Goal: Task Accomplishment & Management: Manage account settings

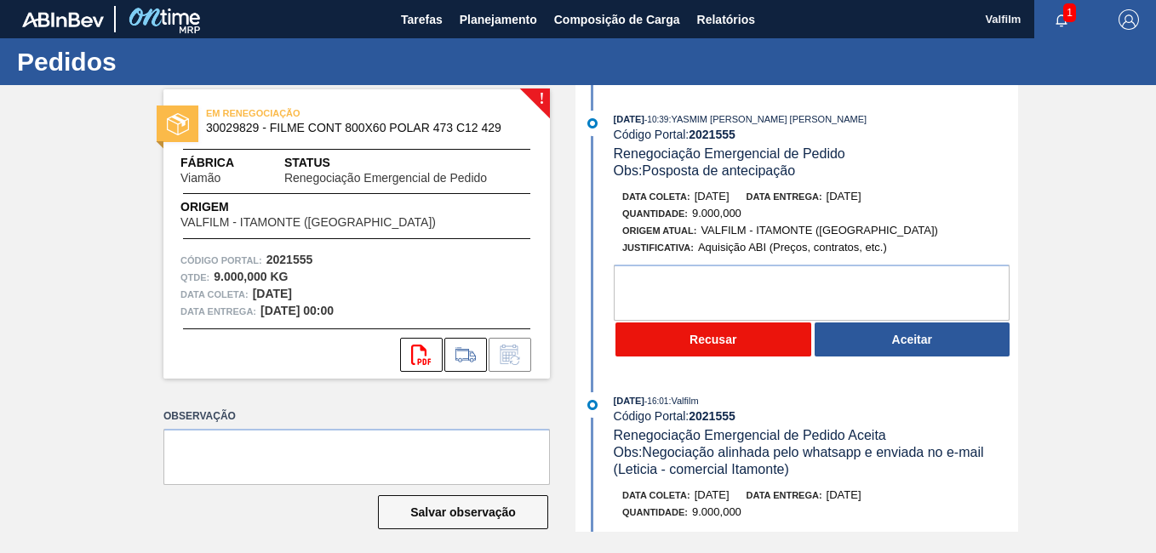
click at [718, 339] on button "Recusar" at bounding box center [713, 340] width 196 height 34
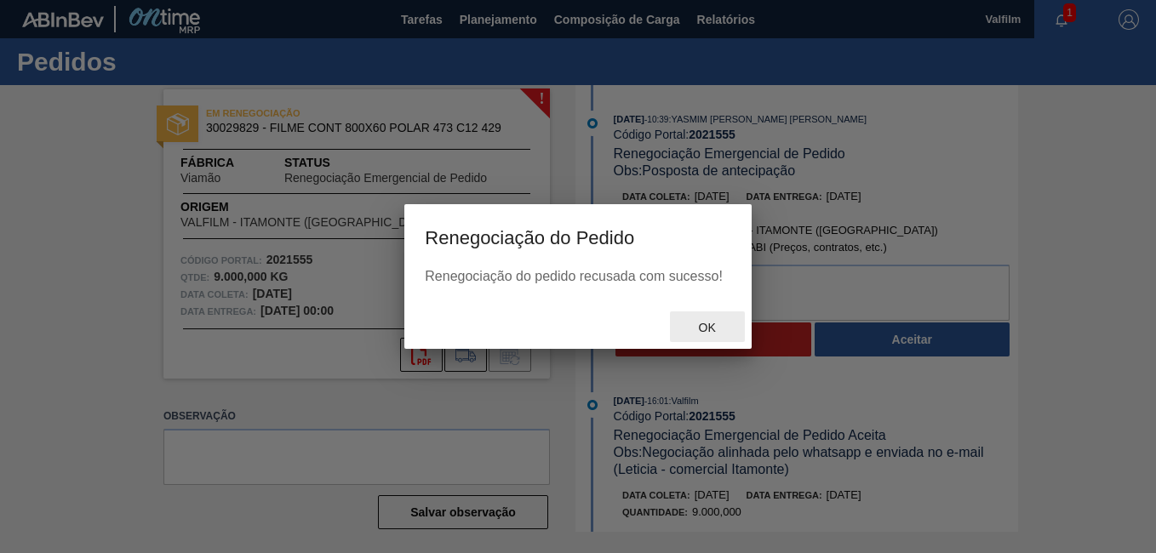
click at [699, 331] on span "Ok" at bounding box center [707, 328] width 44 height 14
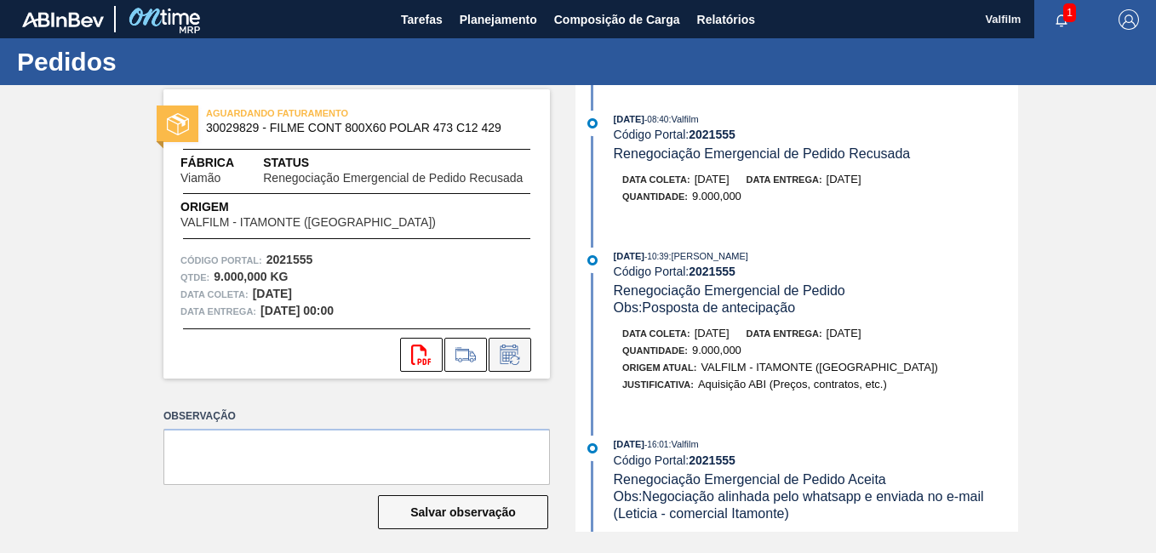
click at [510, 360] on icon at bounding box center [509, 355] width 27 height 20
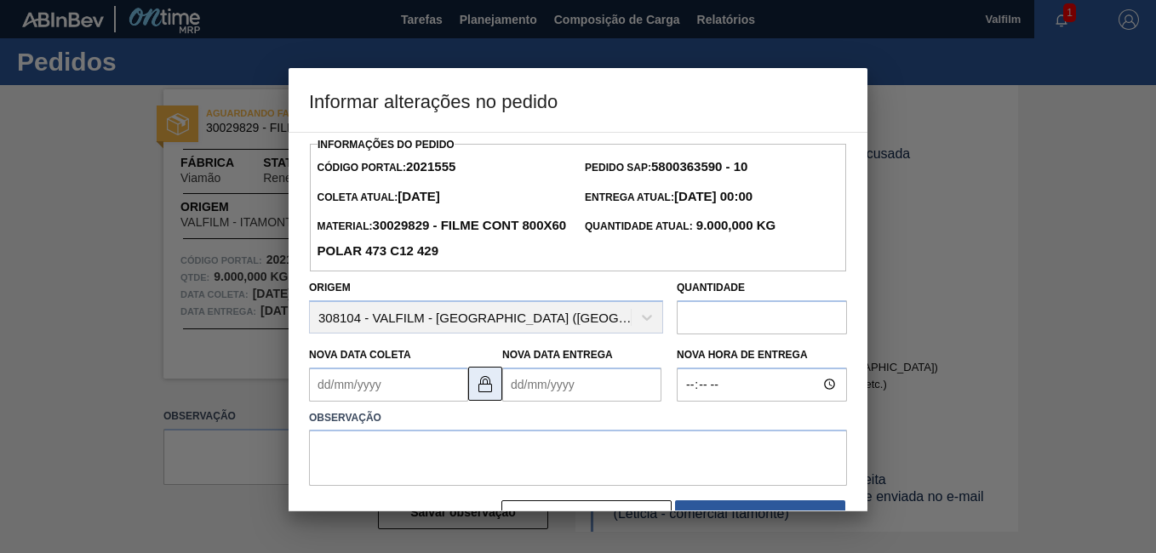
click at [481, 380] on img at bounding box center [485, 384] width 20 height 20
click at [371, 392] on Coleta2021555 "Nova Data Coleta" at bounding box center [388, 385] width 159 height 34
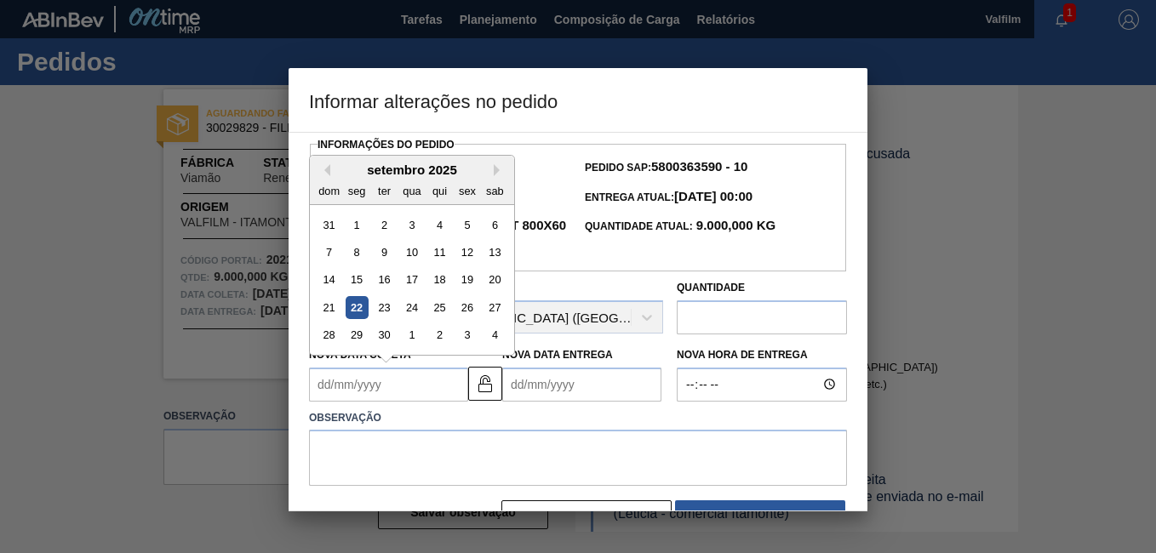
click at [496, 319] on div "27" at bounding box center [494, 307] width 23 height 23
type Coleta2021555 "27/09/2025"
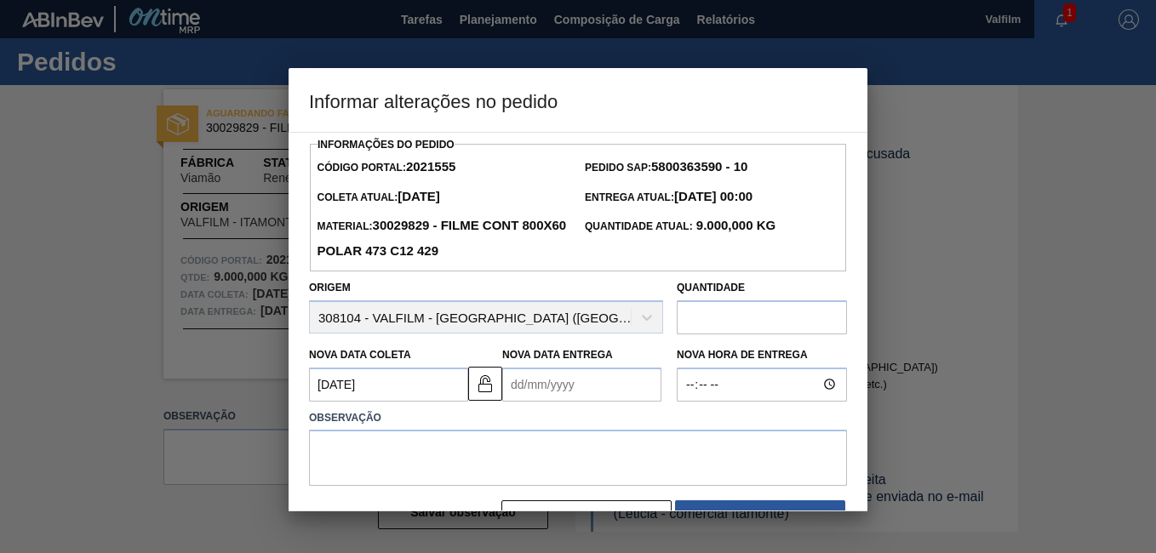
click at [519, 379] on Entrega2021555 "Nova Data Entrega" at bounding box center [581, 385] width 159 height 34
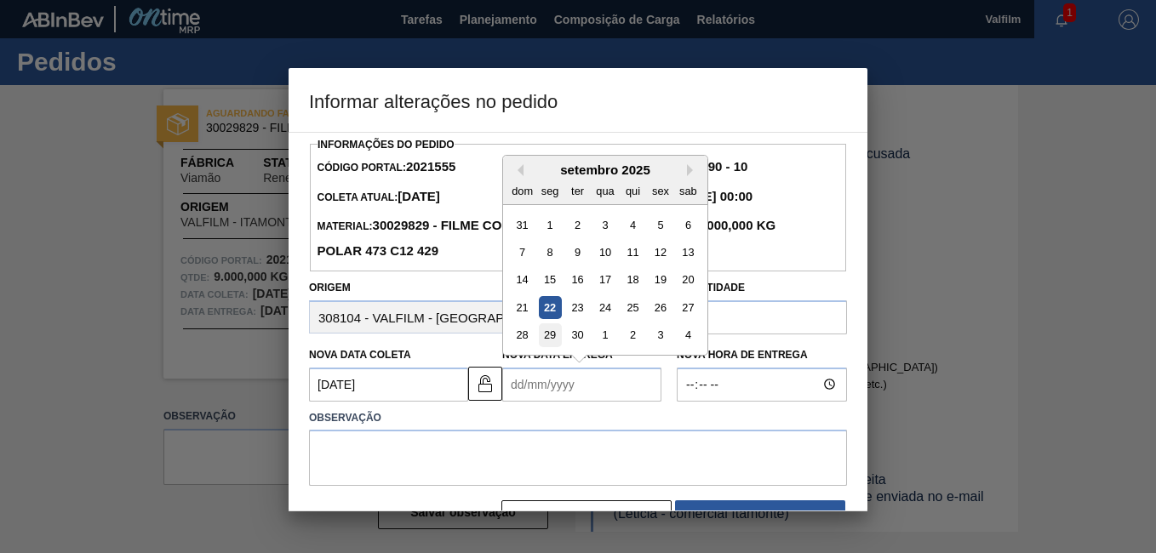
click at [546, 337] on div "29" at bounding box center [550, 334] width 23 height 23
type Entrega2021555 "[DATE]"
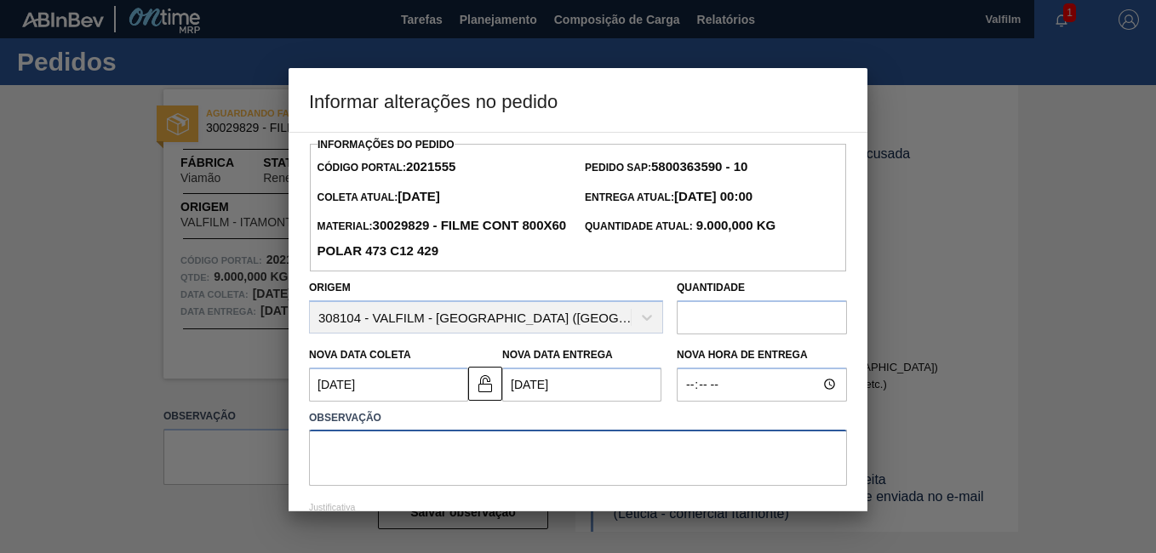
click at [440, 466] on textarea at bounding box center [578, 458] width 538 height 56
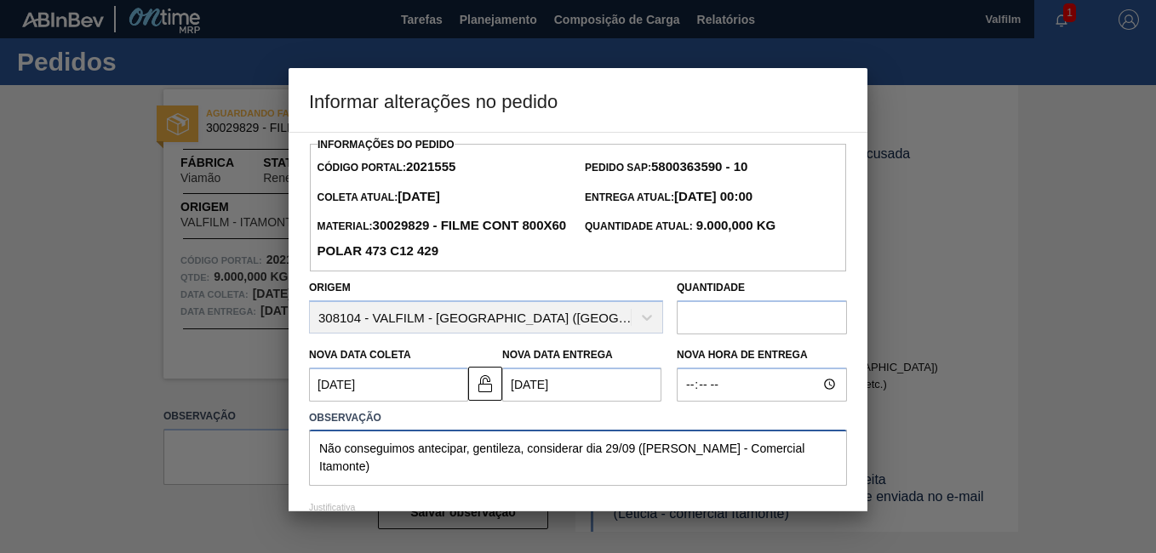
scroll to position [112, 0]
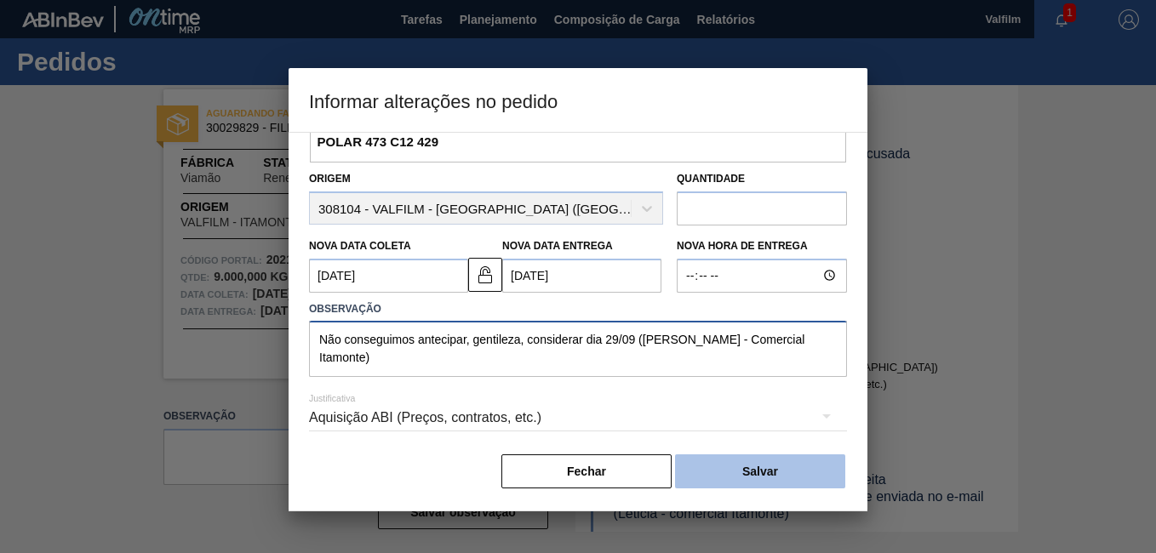
type textarea "Não conseguimos antecipar, gentileza, considerar dia 29/09 (Ana Carolina - Come…"
click at [775, 472] on button "Salvar" at bounding box center [760, 472] width 170 height 34
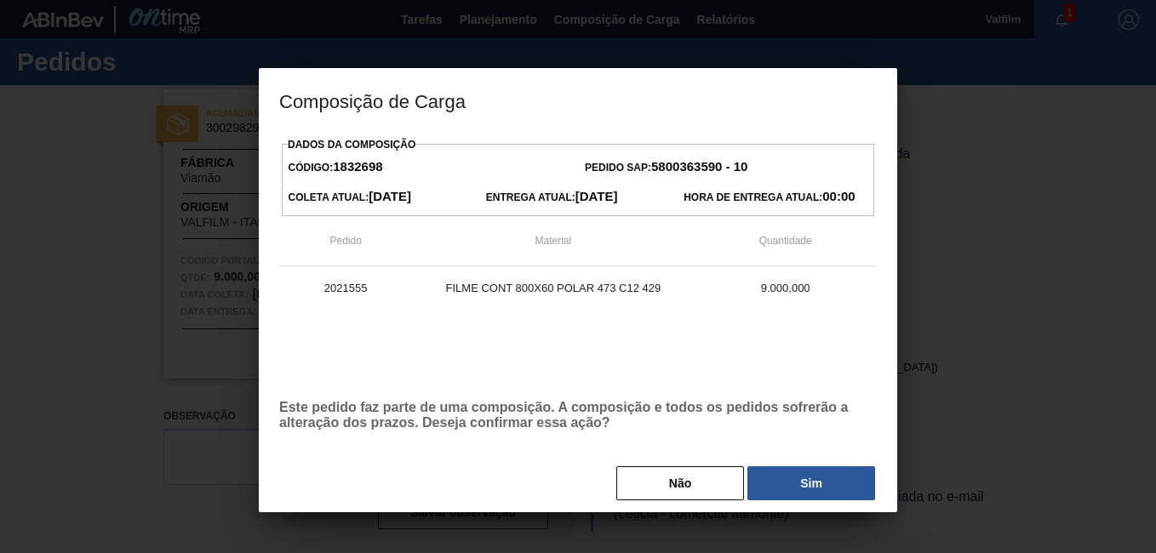
click at [793, 483] on button "Sim" at bounding box center [811, 483] width 128 height 34
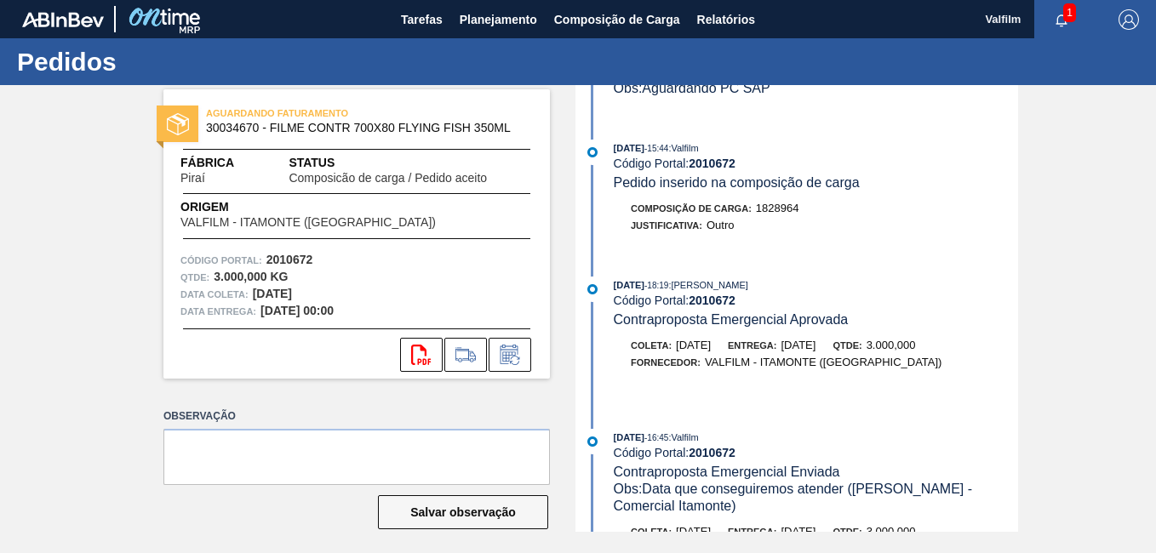
scroll to position [340, 0]
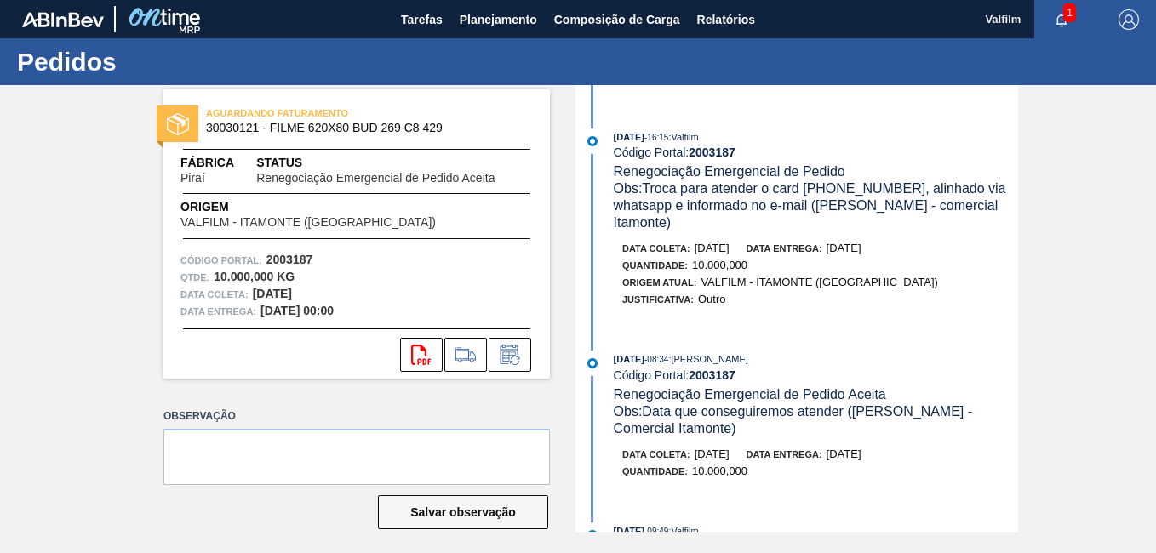
scroll to position [340, 0]
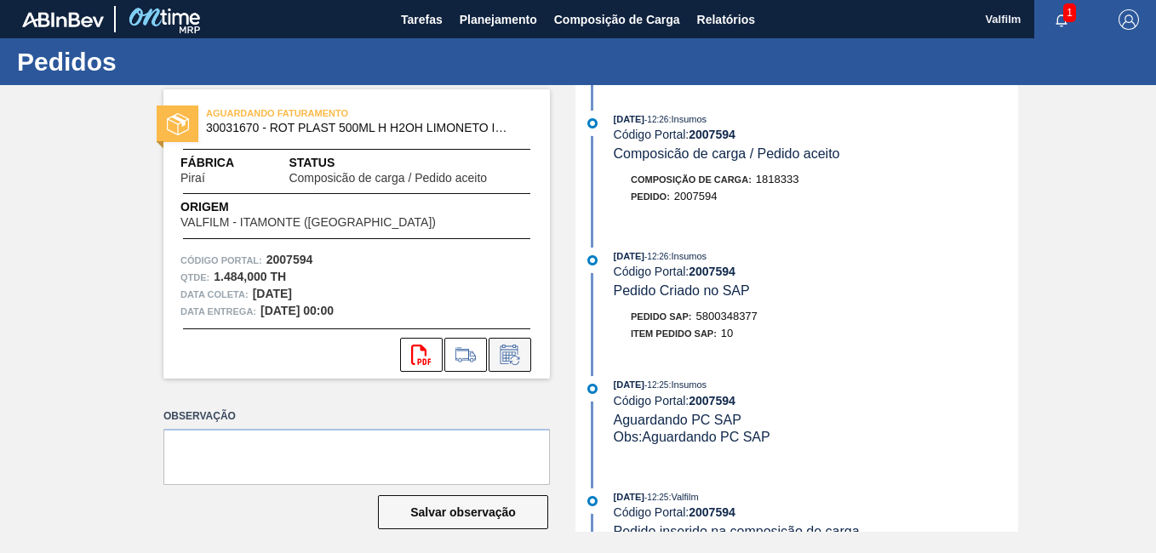
click at [500, 364] on icon at bounding box center [509, 355] width 27 height 20
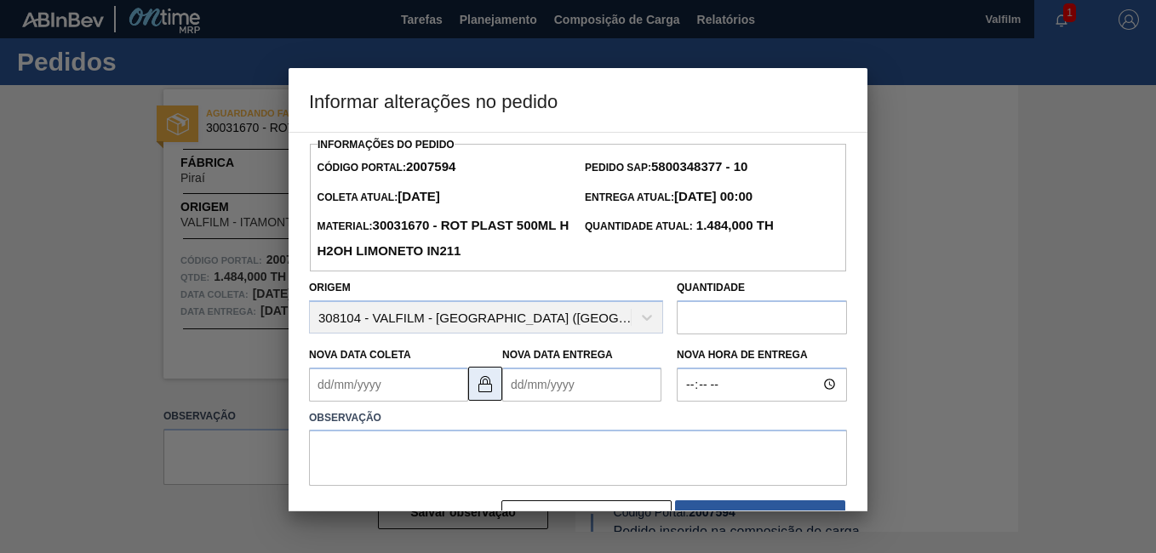
click at [483, 375] on button at bounding box center [485, 384] width 34 height 34
click at [385, 380] on Coleta2007594 "Nova Data Coleta" at bounding box center [388, 385] width 159 height 34
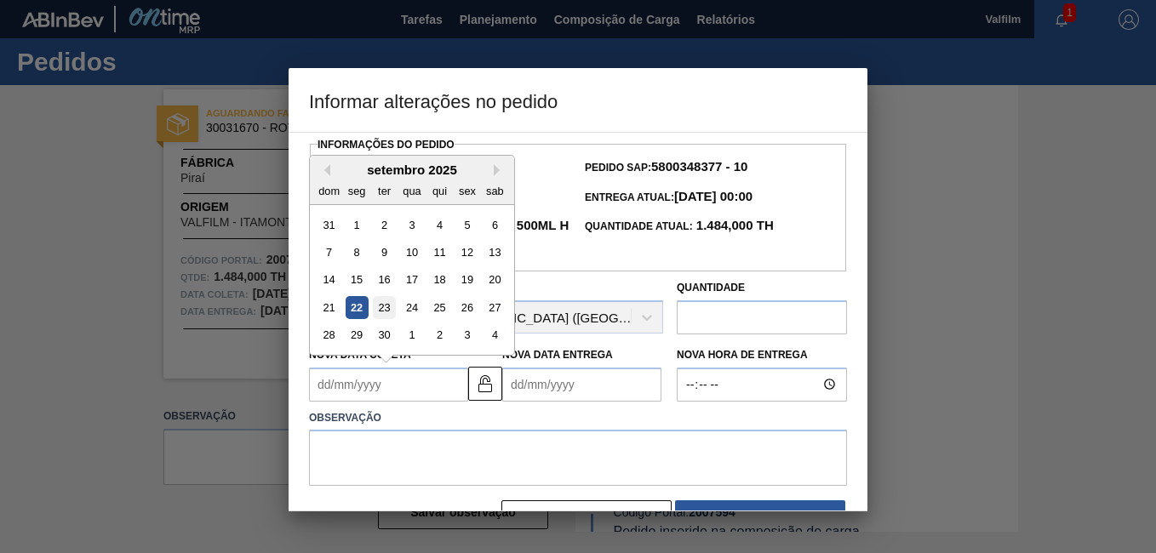
click at [378, 312] on div "23" at bounding box center [384, 307] width 23 height 23
type Coleta2007594 "[DATE]"
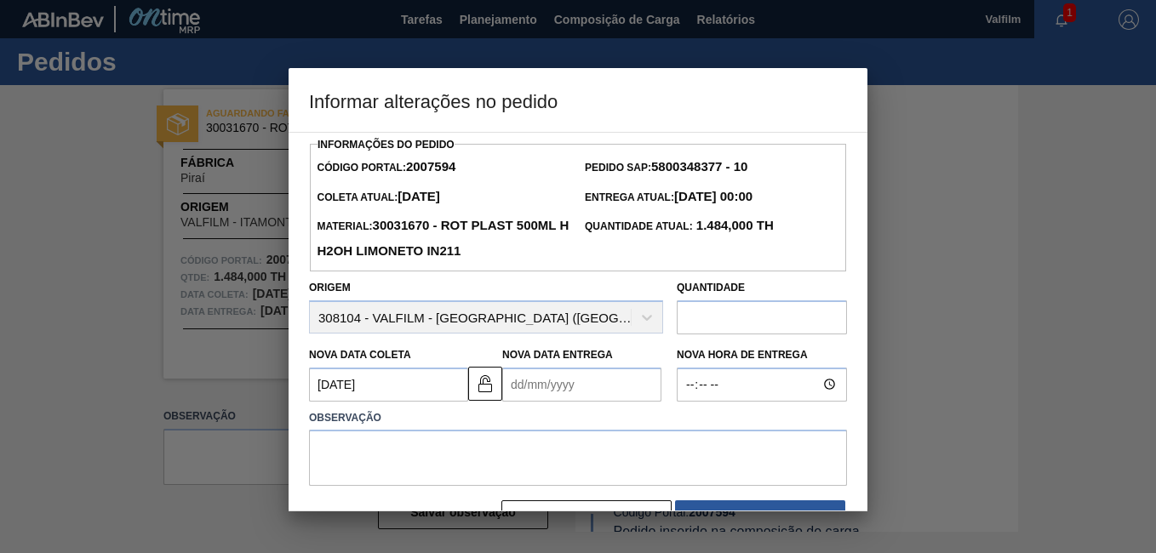
click at [530, 383] on Entrega2007594 "Nova Data Entrega" at bounding box center [581, 385] width 159 height 34
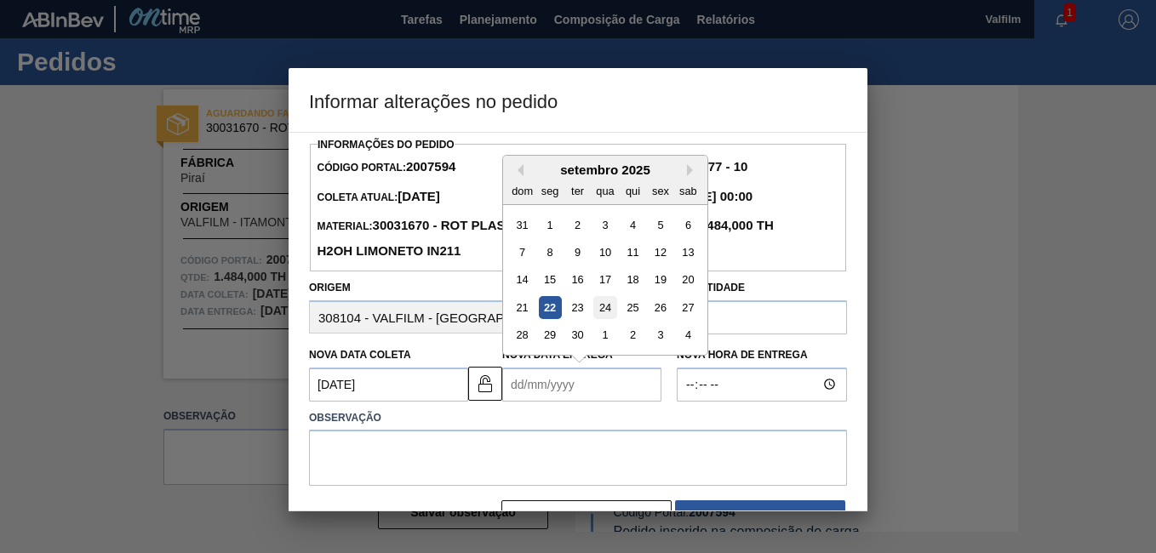
click at [601, 311] on div "24" at bounding box center [604, 307] width 23 height 23
type Entrega2007594 "[DATE]"
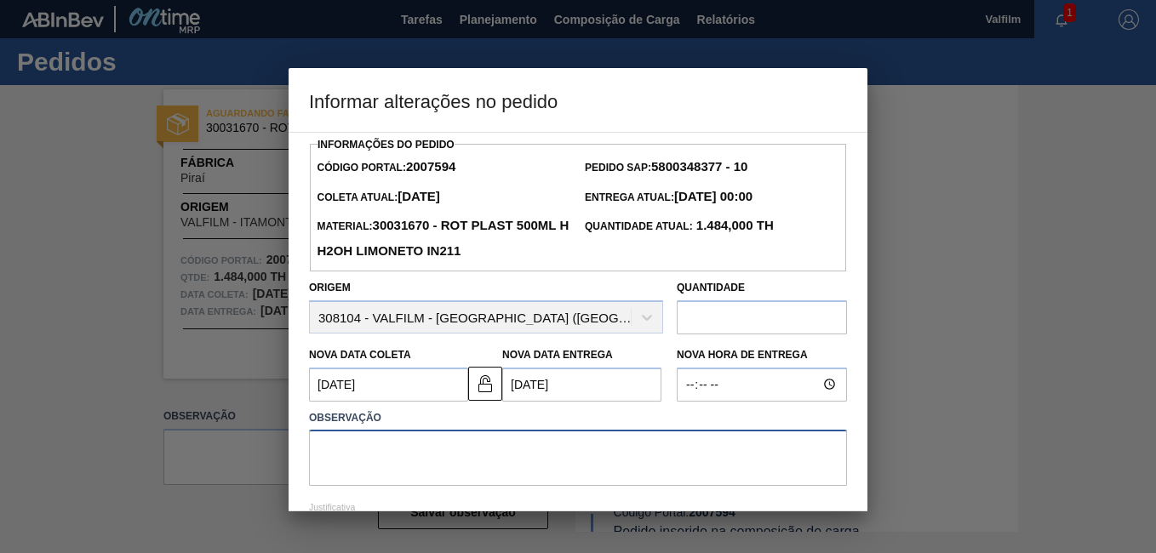
click at [442, 461] on textarea at bounding box center [578, 458] width 538 height 56
click at [490, 473] on textarea "Data alinhada via e-mail ([PERSON_NAME] - Comercial Itamonte)" at bounding box center [578, 458] width 538 height 56
click at [492, 473] on textarea "Data alinhada via e-mail ([PERSON_NAME] - Comercial Itamonte)" at bounding box center [578, 458] width 538 height 56
click at [492, 457] on textarea "Data alinhada via e-mail ([PERSON_NAME] - Comercial Itamonte)" at bounding box center [578, 458] width 538 height 56
click at [492, 456] on textarea "Data alinhada via e-mail ([PERSON_NAME] - Comercial Itamonte)" at bounding box center [578, 458] width 538 height 56
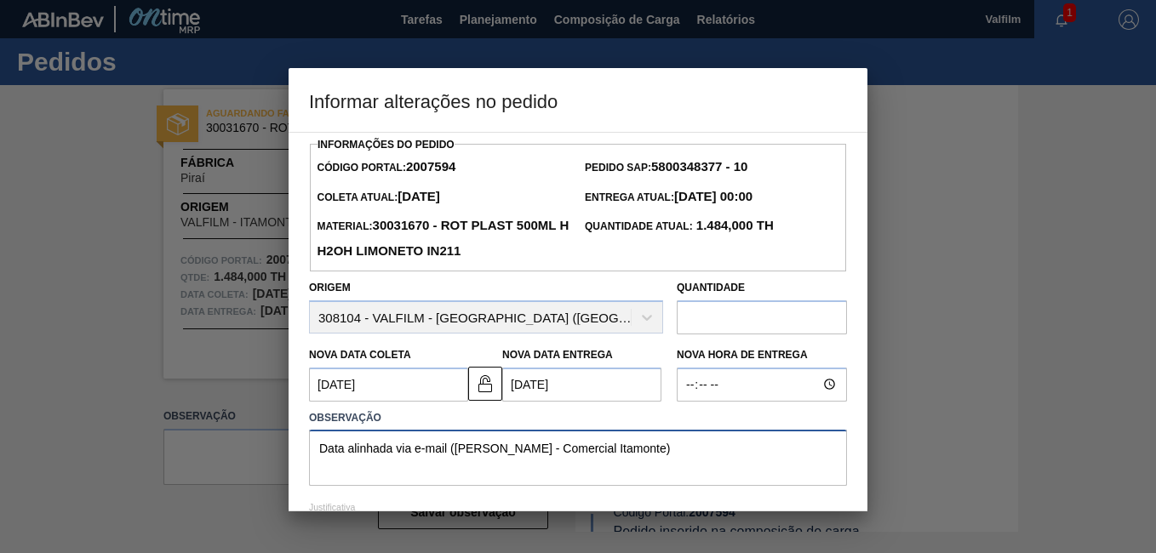
click at [492, 456] on textarea "Data alinhada via e-mail (Ana Carolina - Comercial Itamonte)" at bounding box center [578, 458] width 538 height 56
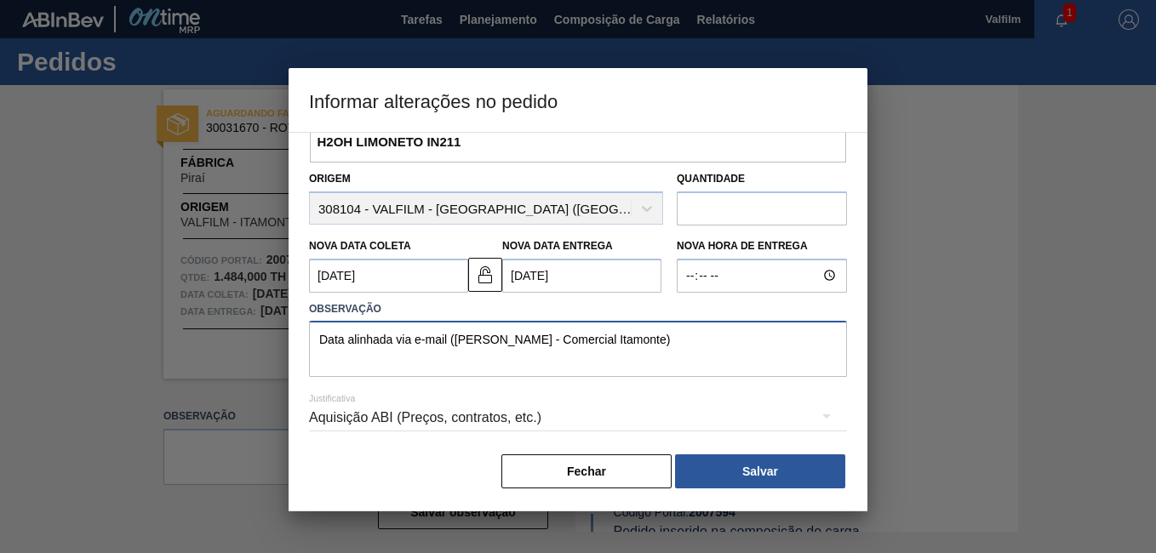
scroll to position [112, 0]
type textarea "Data alinhada via e-mail (Ana Carolina - Comercial Itamonte)"
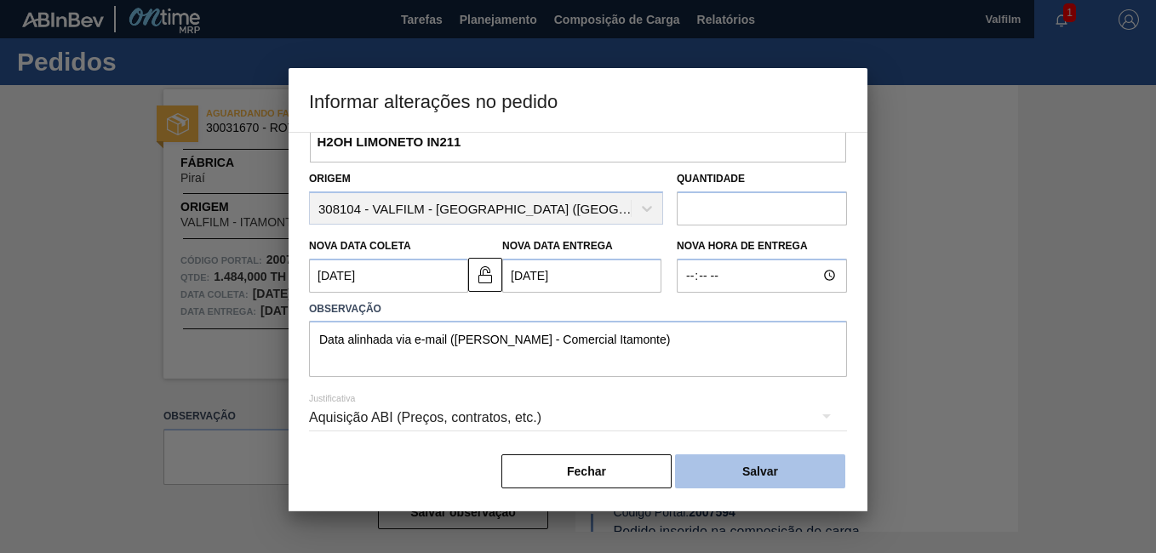
click at [731, 469] on button "Salvar" at bounding box center [760, 472] width 170 height 34
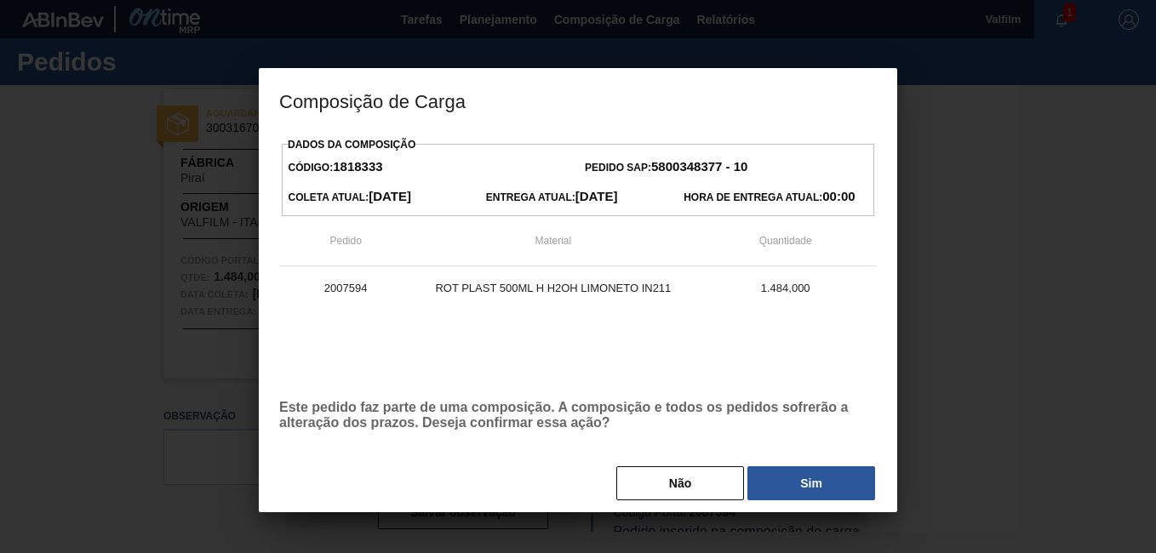
drag, startPoint x: 794, startPoint y: 479, endPoint x: 785, endPoint y: 495, distance: 18.0
click at [795, 480] on button "Sim" at bounding box center [811, 483] width 128 height 34
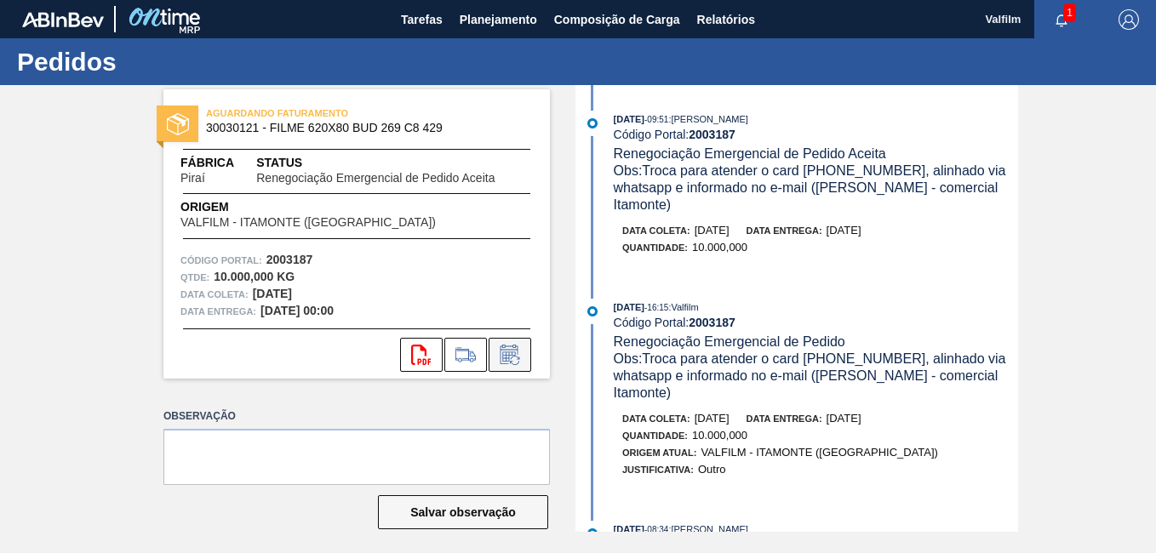
click at [509, 352] on icon at bounding box center [509, 355] width 27 height 20
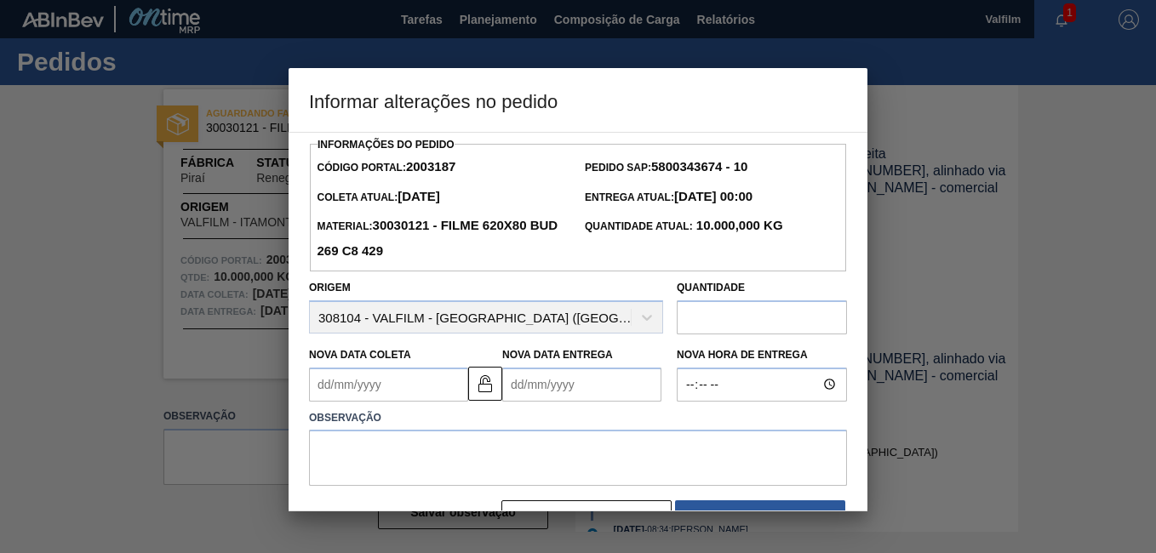
click at [358, 398] on Coleta2003187 "Nova Data Coleta" at bounding box center [388, 385] width 159 height 34
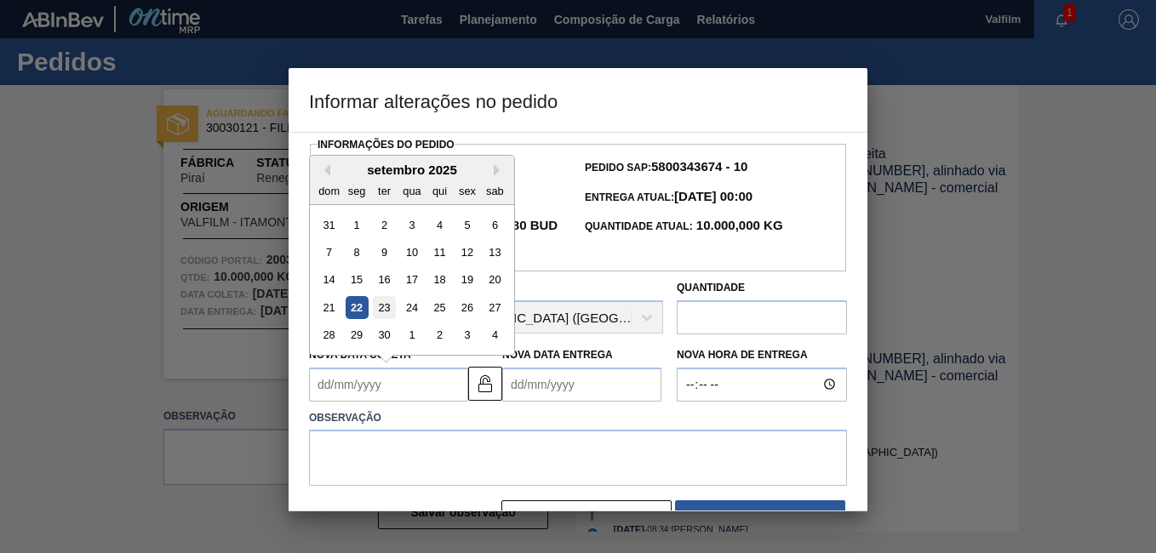
click at [384, 309] on div "23" at bounding box center [384, 307] width 23 height 23
type Coleta2003187 "[DATE]"
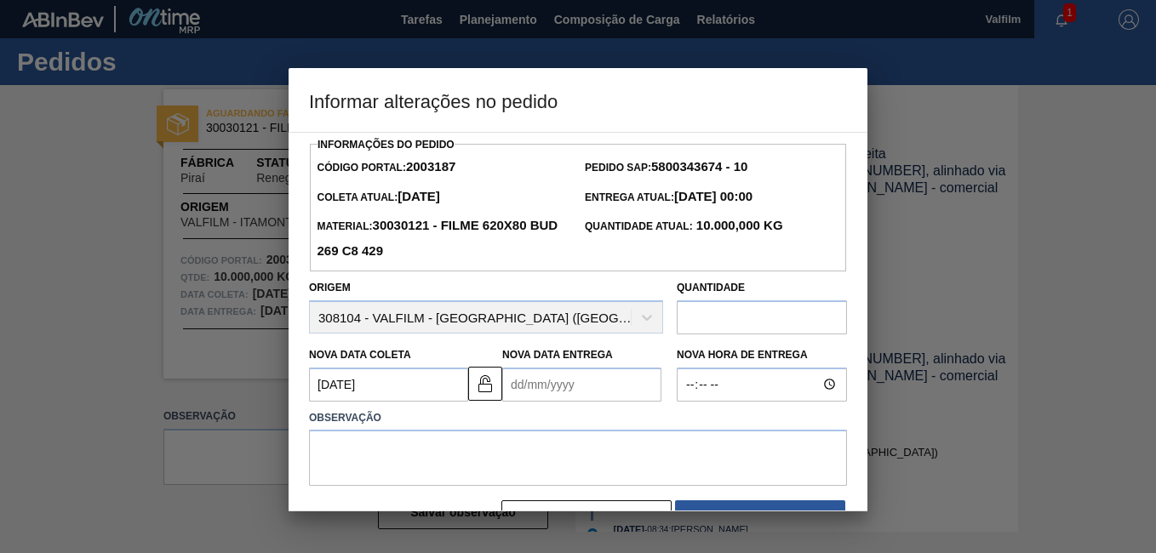
click at [534, 388] on Entrega2003187 "Nova Data Entrega" at bounding box center [581, 385] width 159 height 34
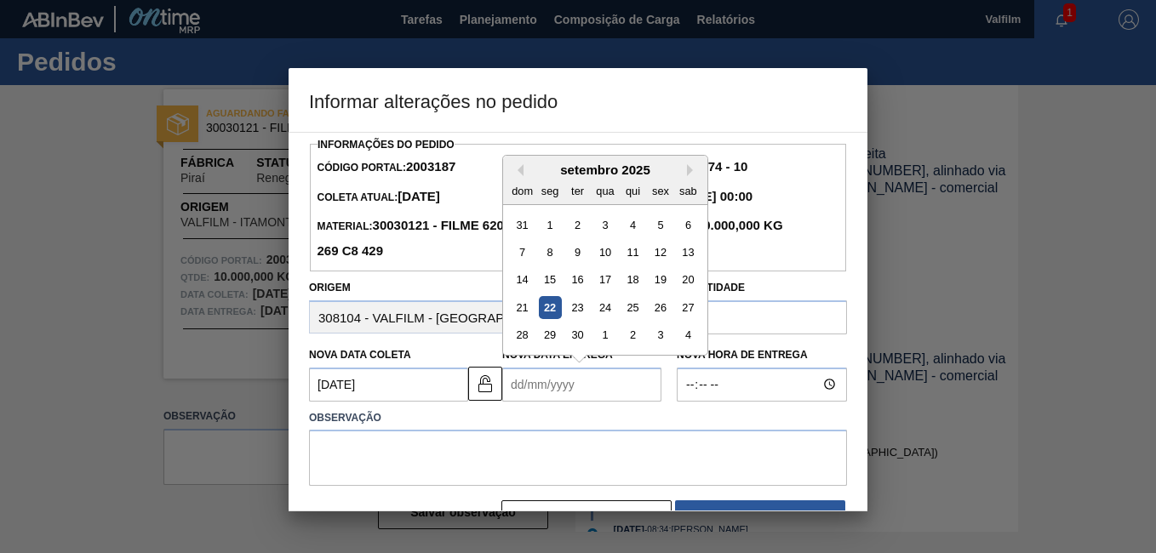
click at [600, 309] on div "24" at bounding box center [604, 307] width 23 height 23
type Entrega2003187 "[DATE]"
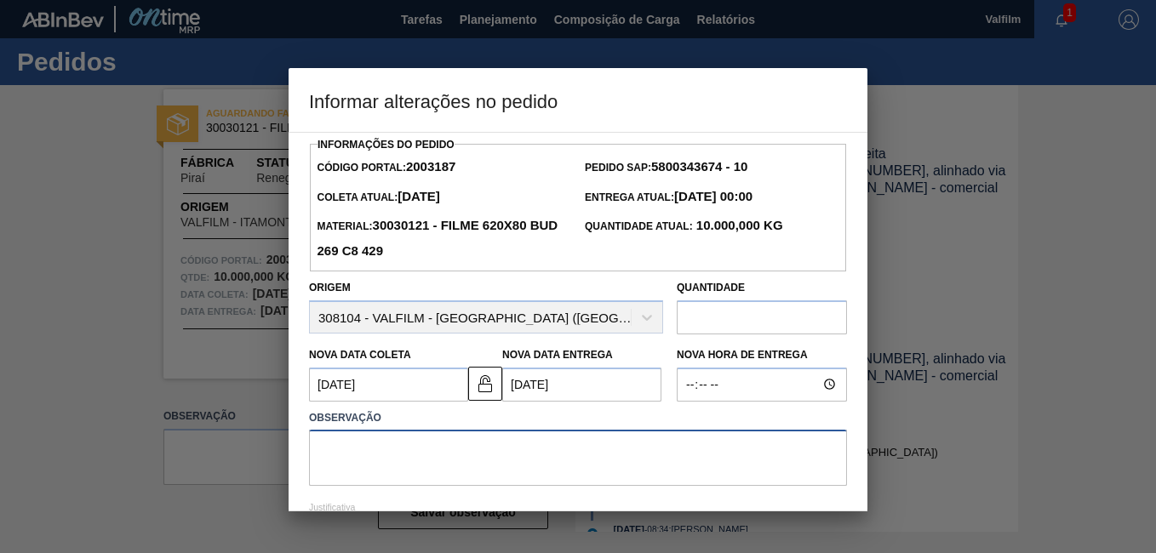
click at [454, 465] on textarea at bounding box center [578, 458] width 538 height 56
paste textarea "Data alinhada via e-mail ([PERSON_NAME] - Comercial Itamonte)"
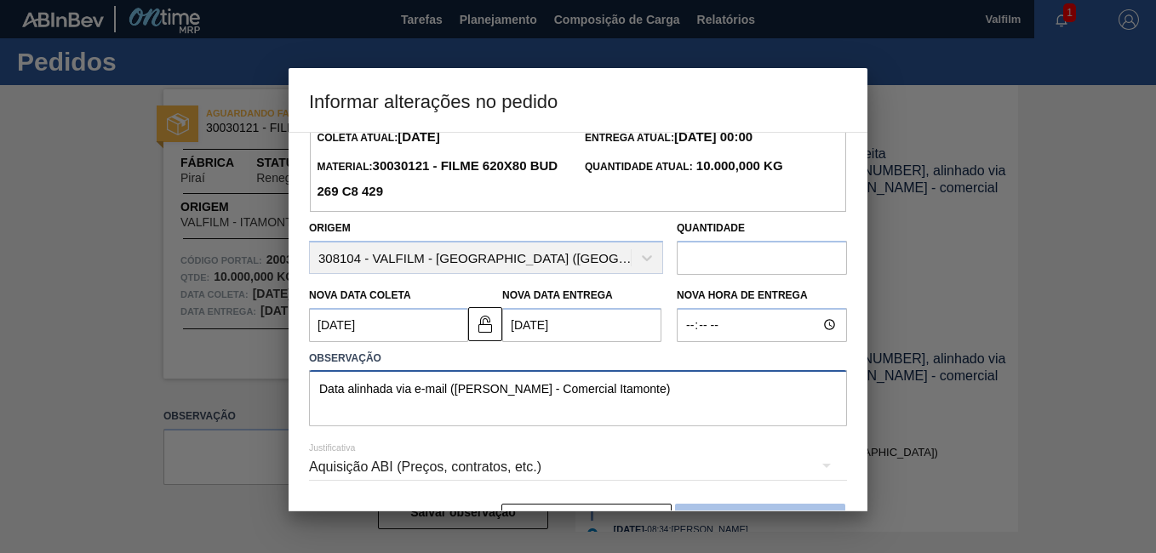
scroll to position [112, 0]
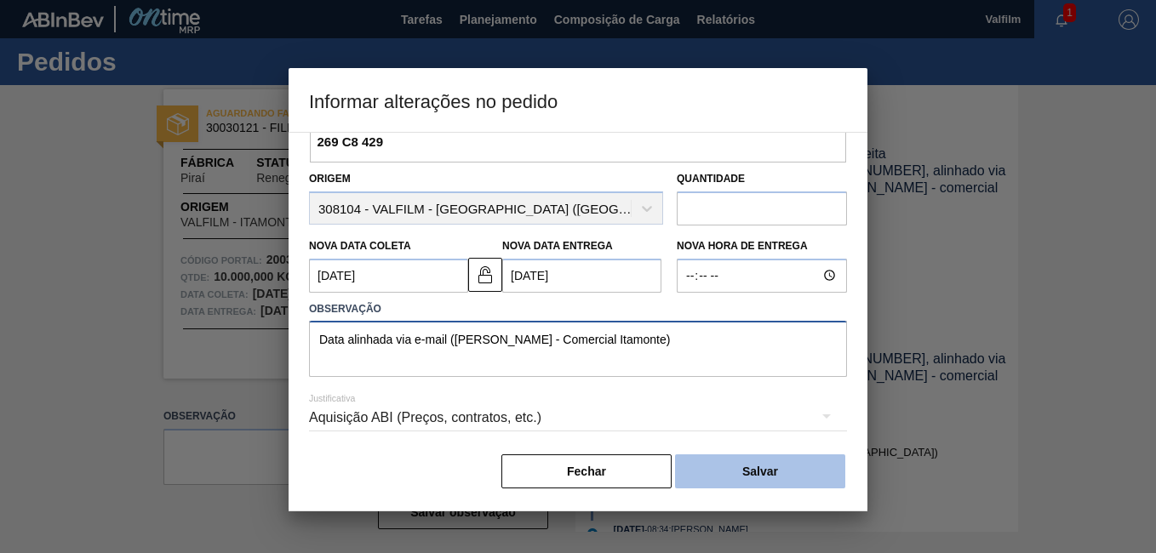
type textarea "Data alinhada via e-mail ([PERSON_NAME] - Comercial Itamonte)"
click at [735, 464] on button "Salvar" at bounding box center [760, 472] width 170 height 34
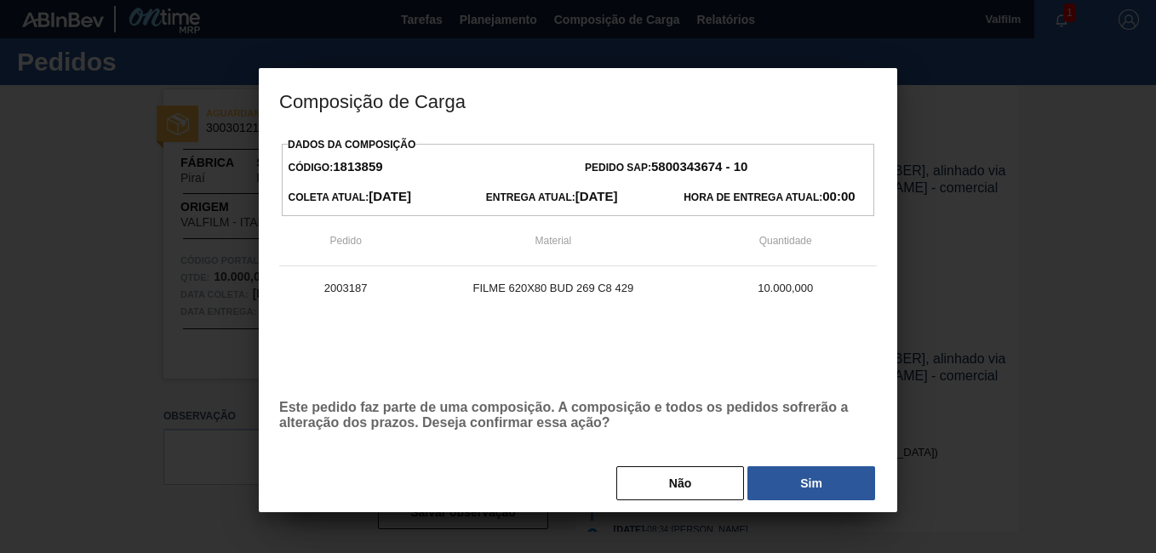
drag, startPoint x: 793, startPoint y: 478, endPoint x: 766, endPoint y: 527, distance: 55.6
click at [794, 478] on button "Sim" at bounding box center [811, 483] width 128 height 34
